Goal: Learn about a topic

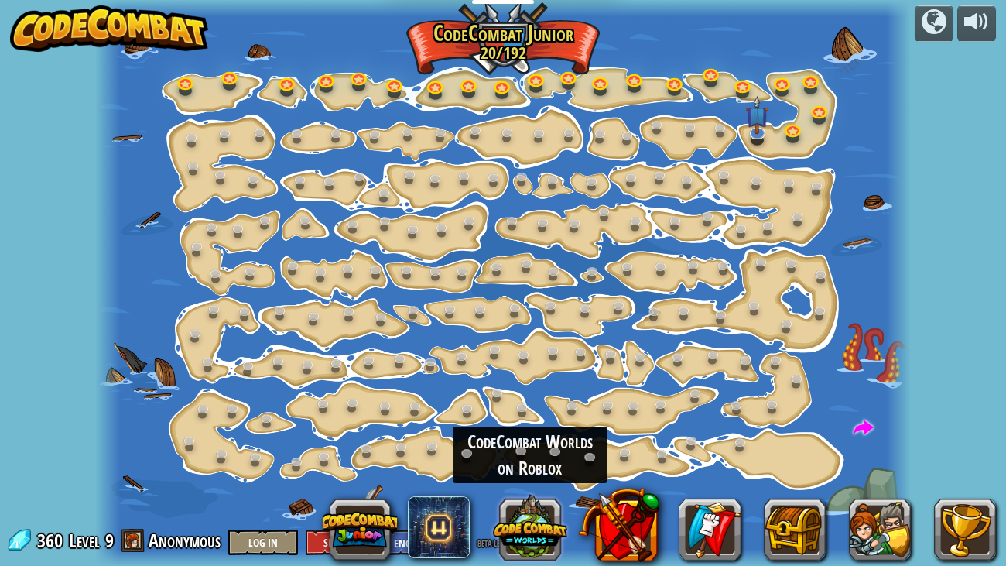
click at [529, 546] on button at bounding box center [530, 526] width 74 height 74
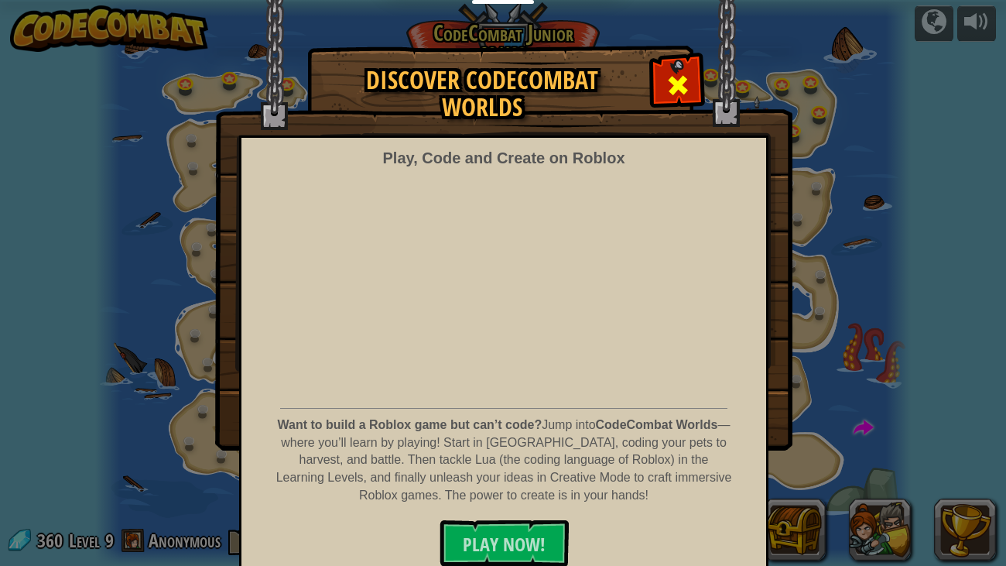
click at [664, 85] on div at bounding box center [677, 83] width 49 height 49
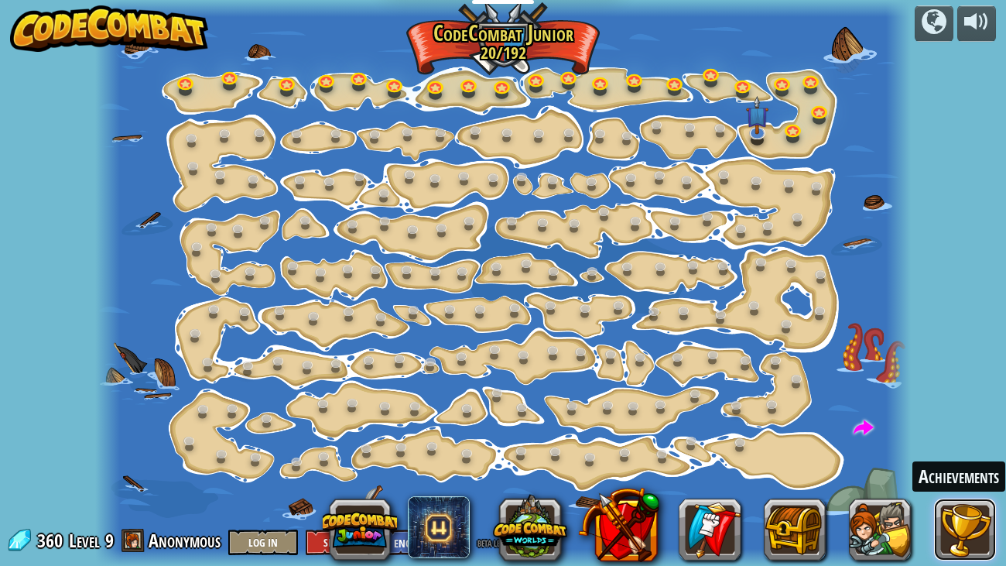
click at [971, 531] on button at bounding box center [965, 529] width 62 height 62
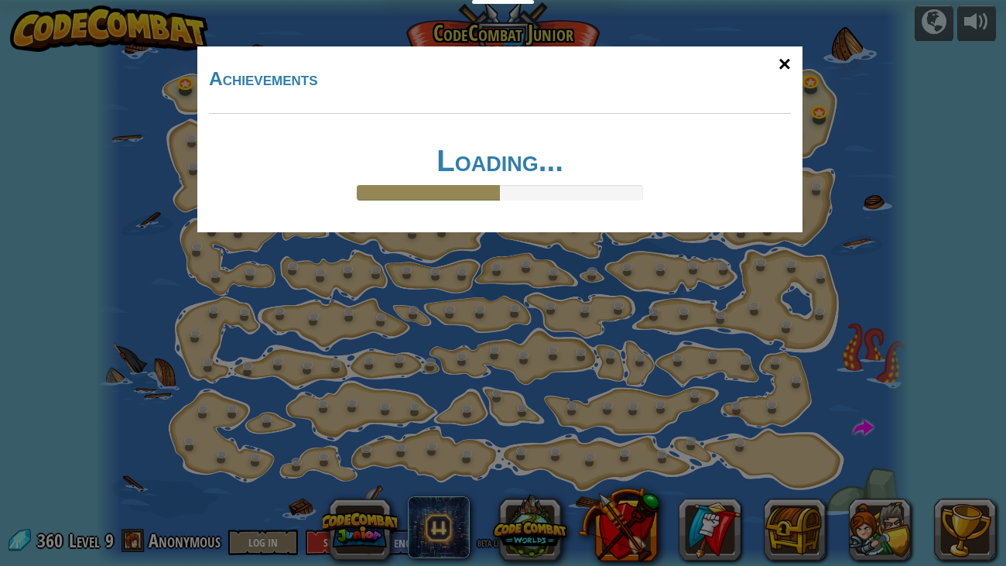
click at [787, 73] on div "×" at bounding box center [785, 64] width 36 height 45
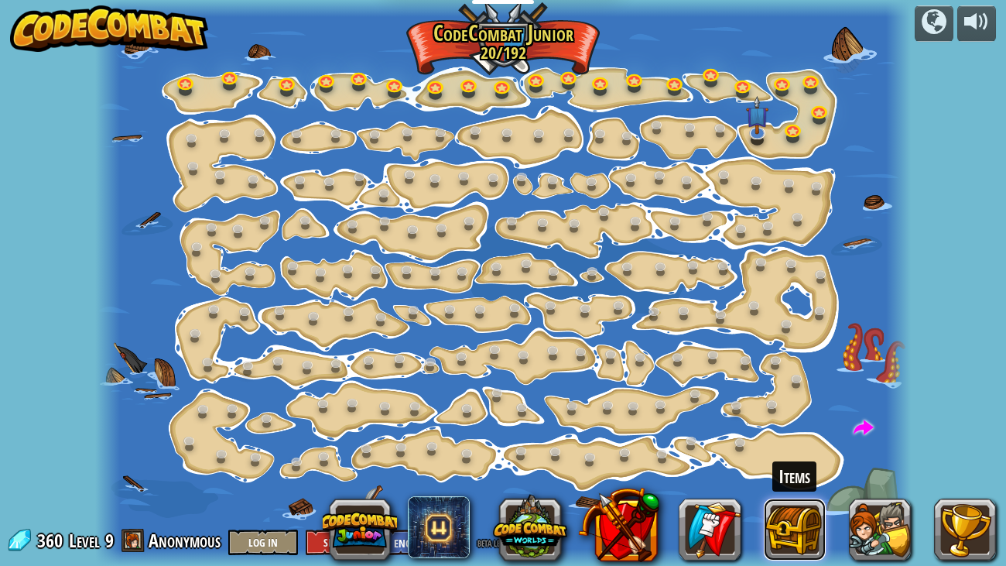
click at [787, 535] on button at bounding box center [795, 529] width 62 height 62
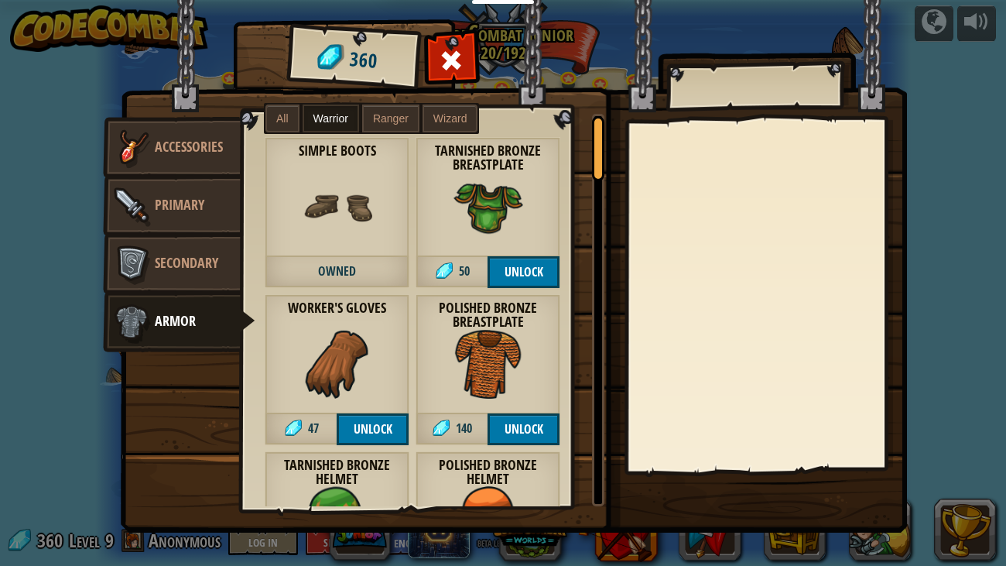
click at [288, 129] on label "All" at bounding box center [282, 118] width 34 height 28
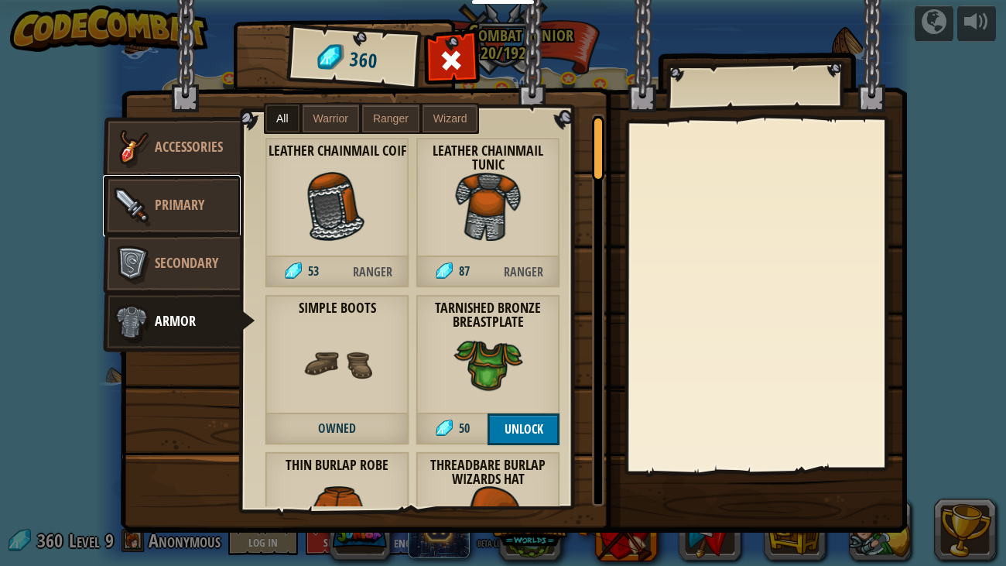
click at [144, 205] on img at bounding box center [131, 206] width 46 height 46
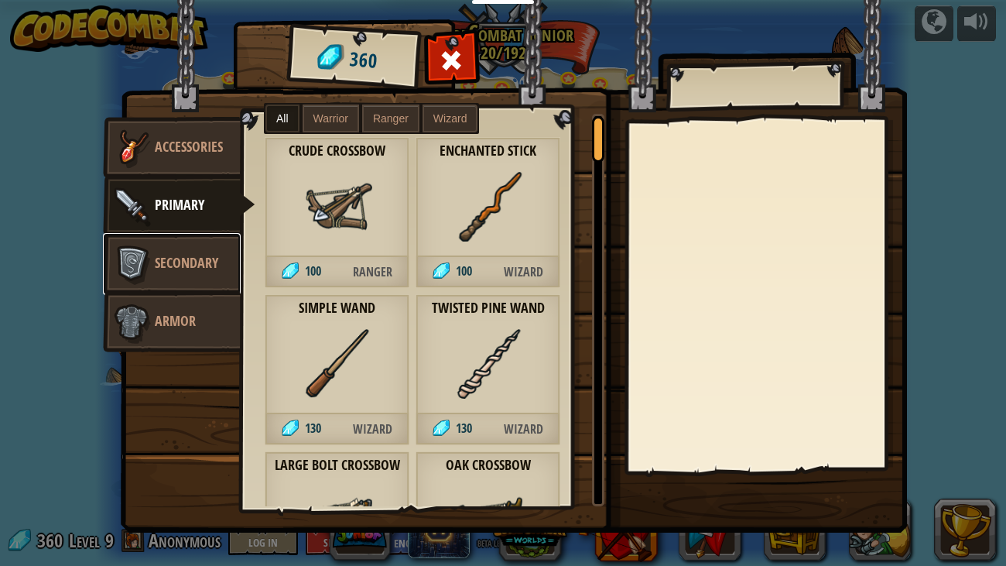
click at [165, 272] on span "Secondary" at bounding box center [186, 262] width 63 height 19
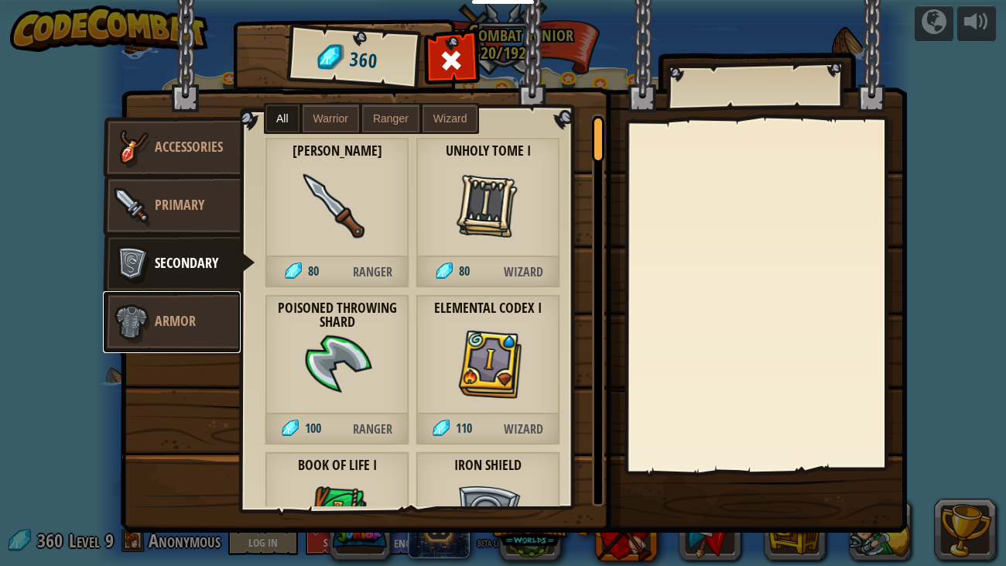
click at [186, 330] on link "Armor" at bounding box center [172, 322] width 138 height 62
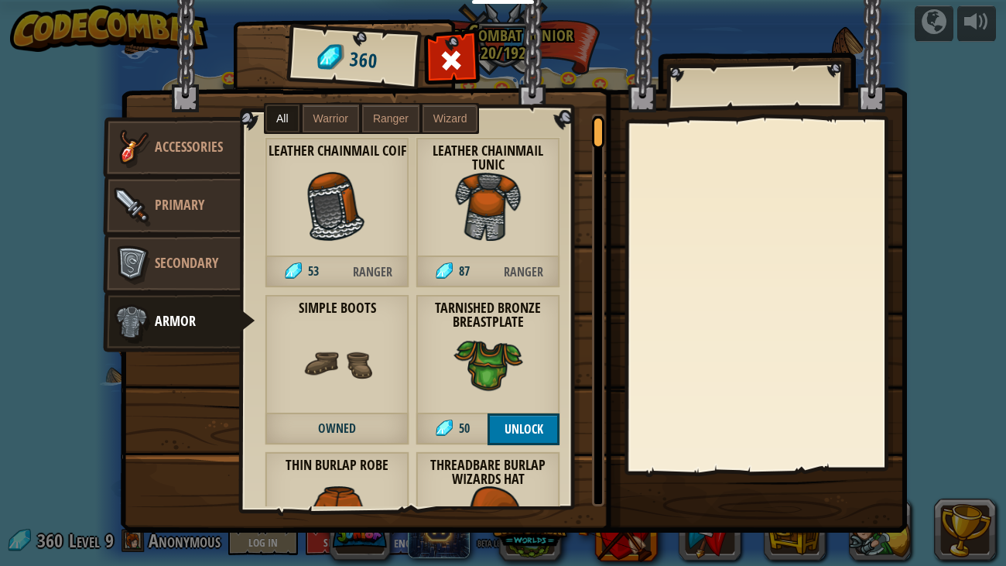
click at [449, 121] on span "Wizard" at bounding box center [450, 118] width 34 height 12
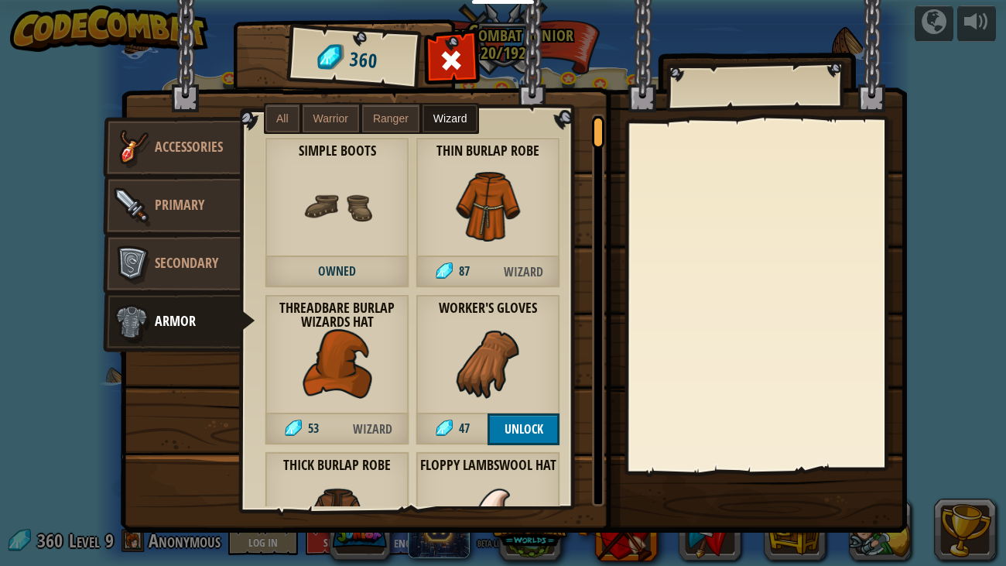
click at [897, 189] on div at bounding box center [764, 294] width 273 height 347
click at [825, 214] on div at bounding box center [764, 294] width 273 height 347
click at [439, 65] on span at bounding box center [451, 60] width 25 height 25
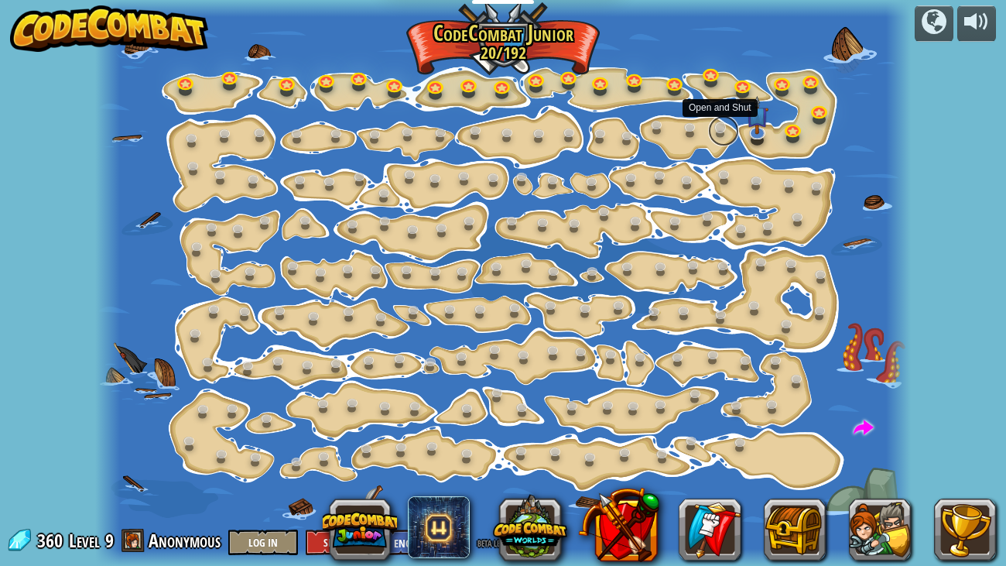
click at [714, 132] on link at bounding box center [723, 130] width 31 height 31
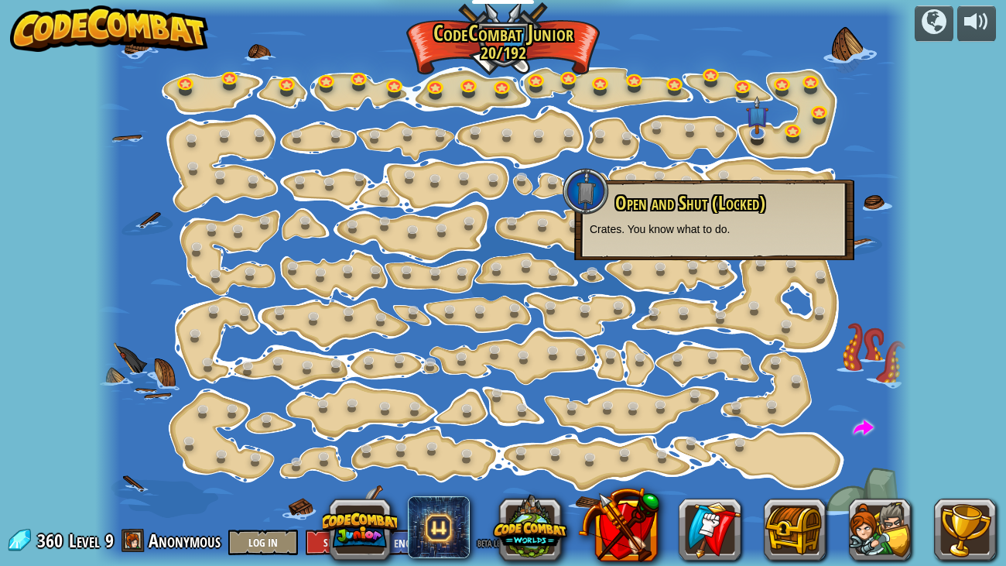
click at [890, 104] on div at bounding box center [898, 283] width 25 height 566
click at [837, 142] on div at bounding box center [502, 283] width 815 height 566
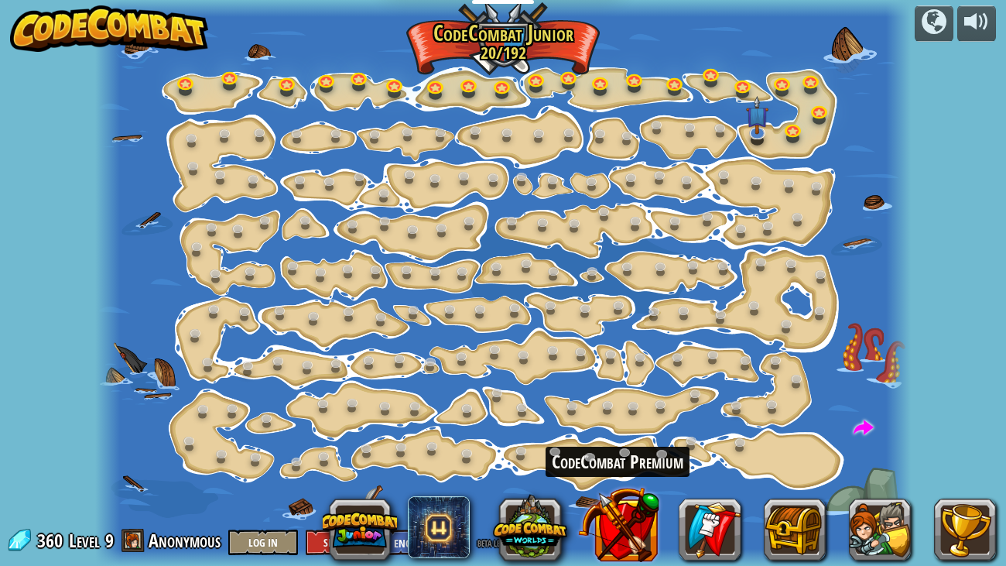
click at [640, 528] on button at bounding box center [618, 524] width 81 height 81
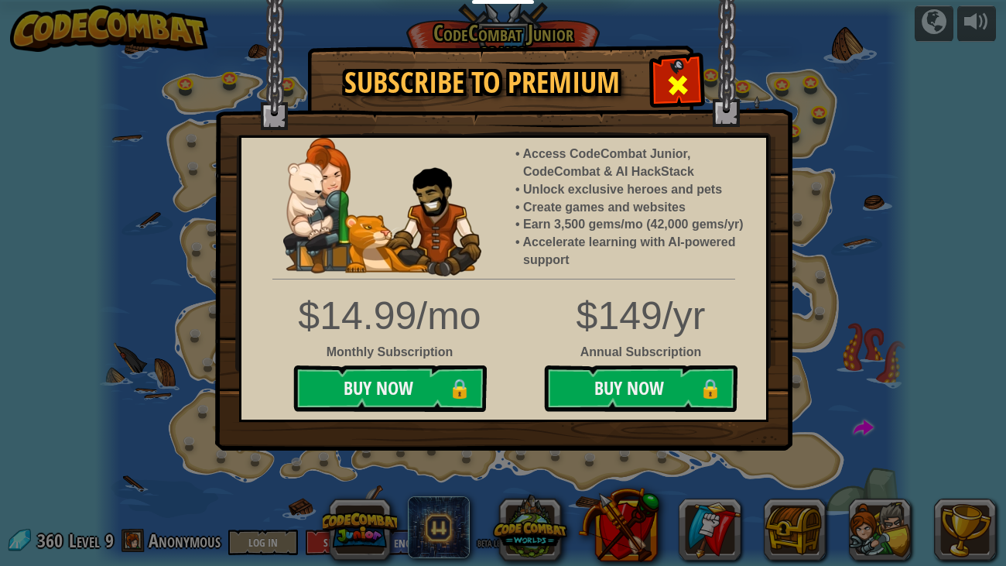
click at [686, 84] on span at bounding box center [677, 85] width 25 height 25
